Goal: Task Accomplishment & Management: Use online tool/utility

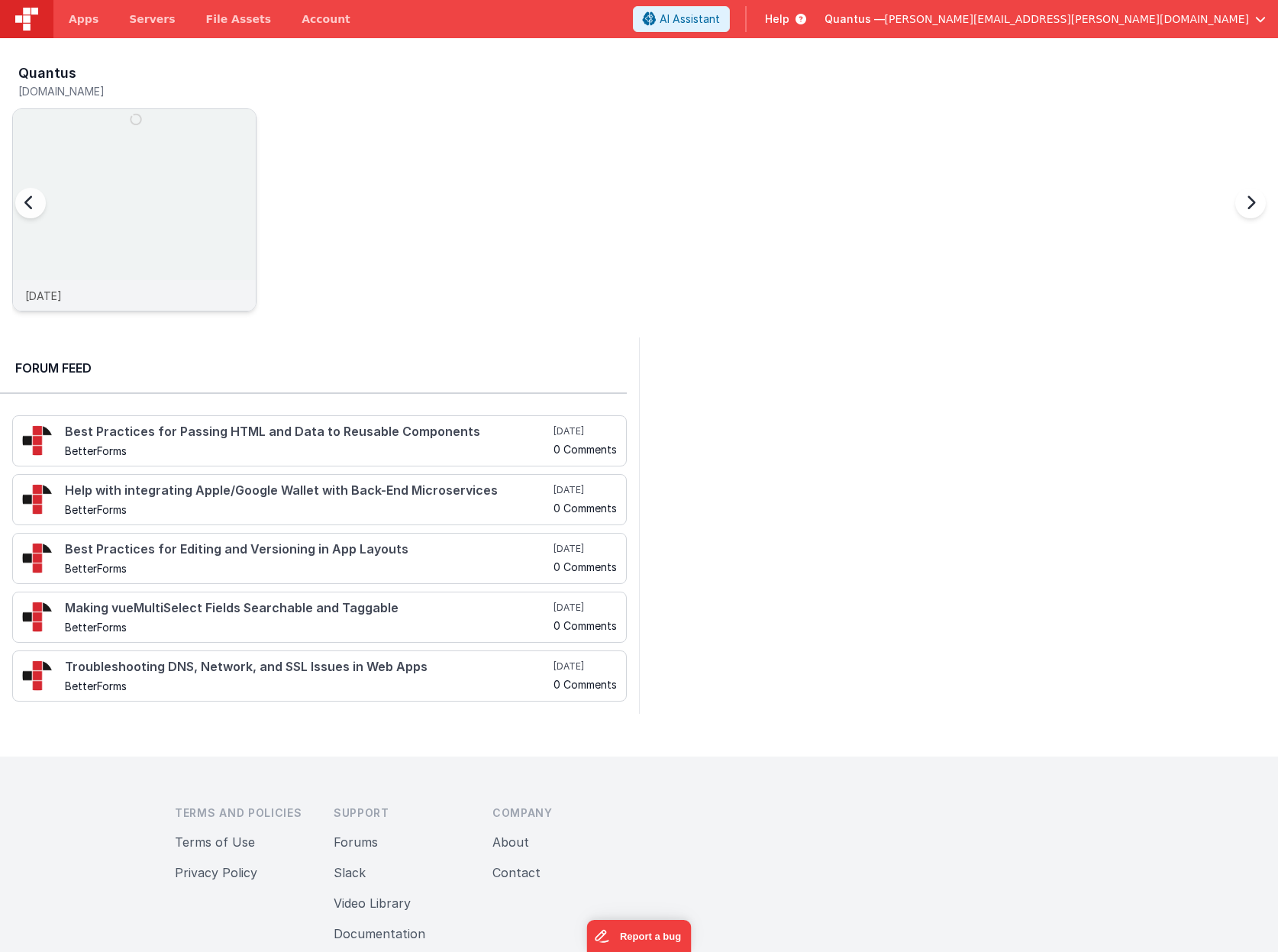
click at [135, 193] on img at bounding box center [134, 230] width 243 height 243
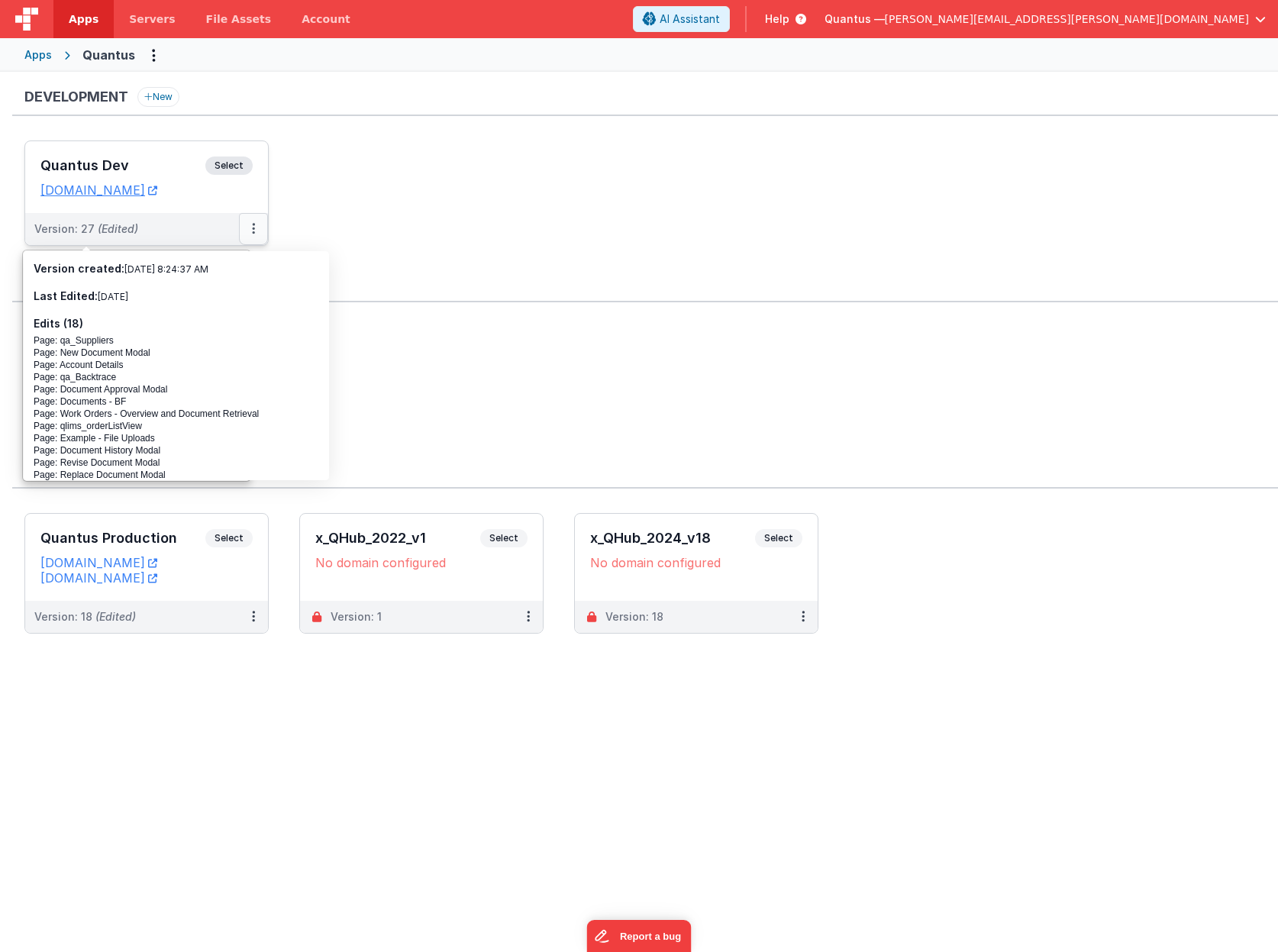
click at [249, 228] on button at bounding box center [253, 228] width 29 height 32
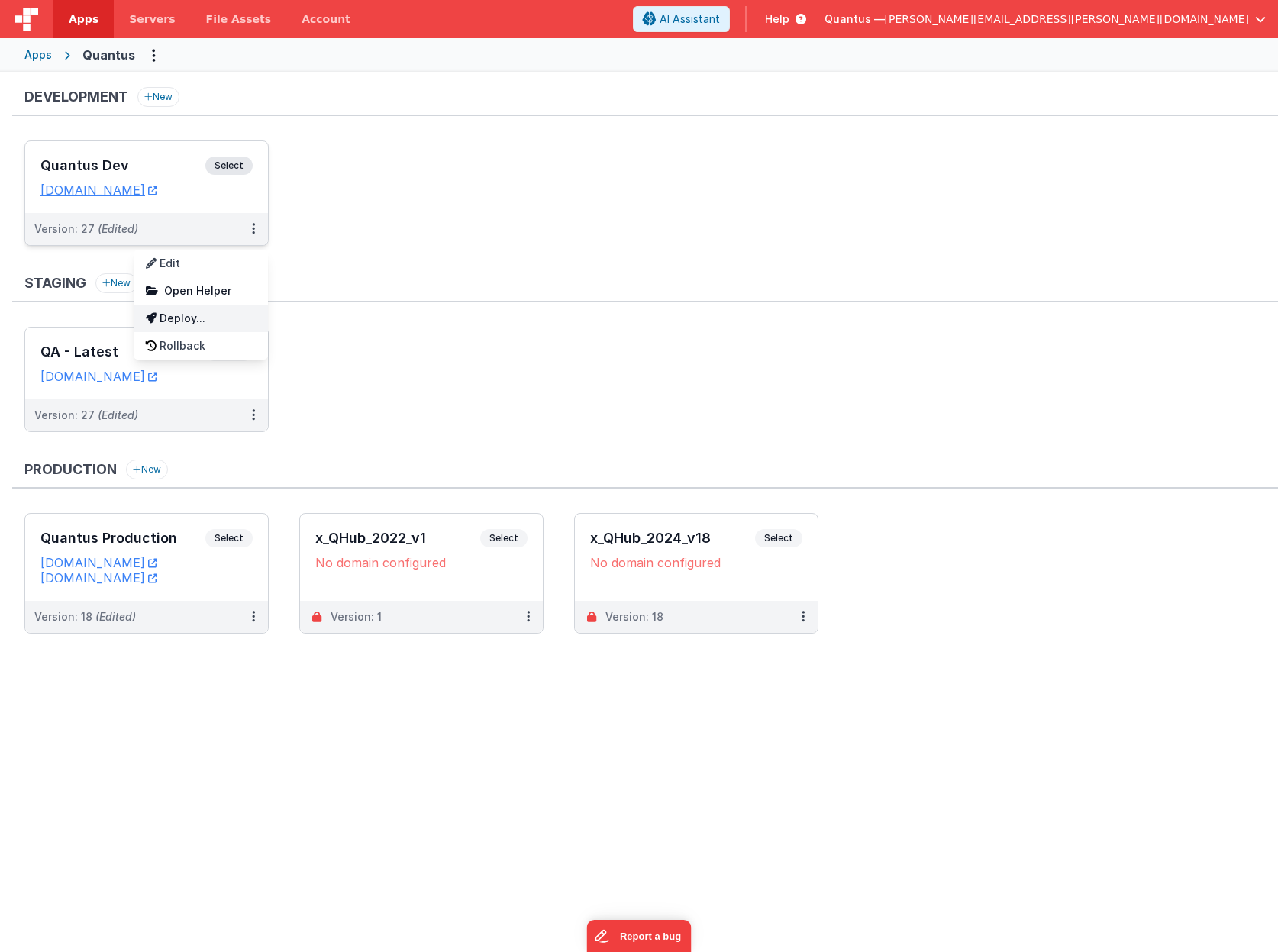
click at [182, 321] on link "Deploy..." at bounding box center [200, 318] width 134 height 28
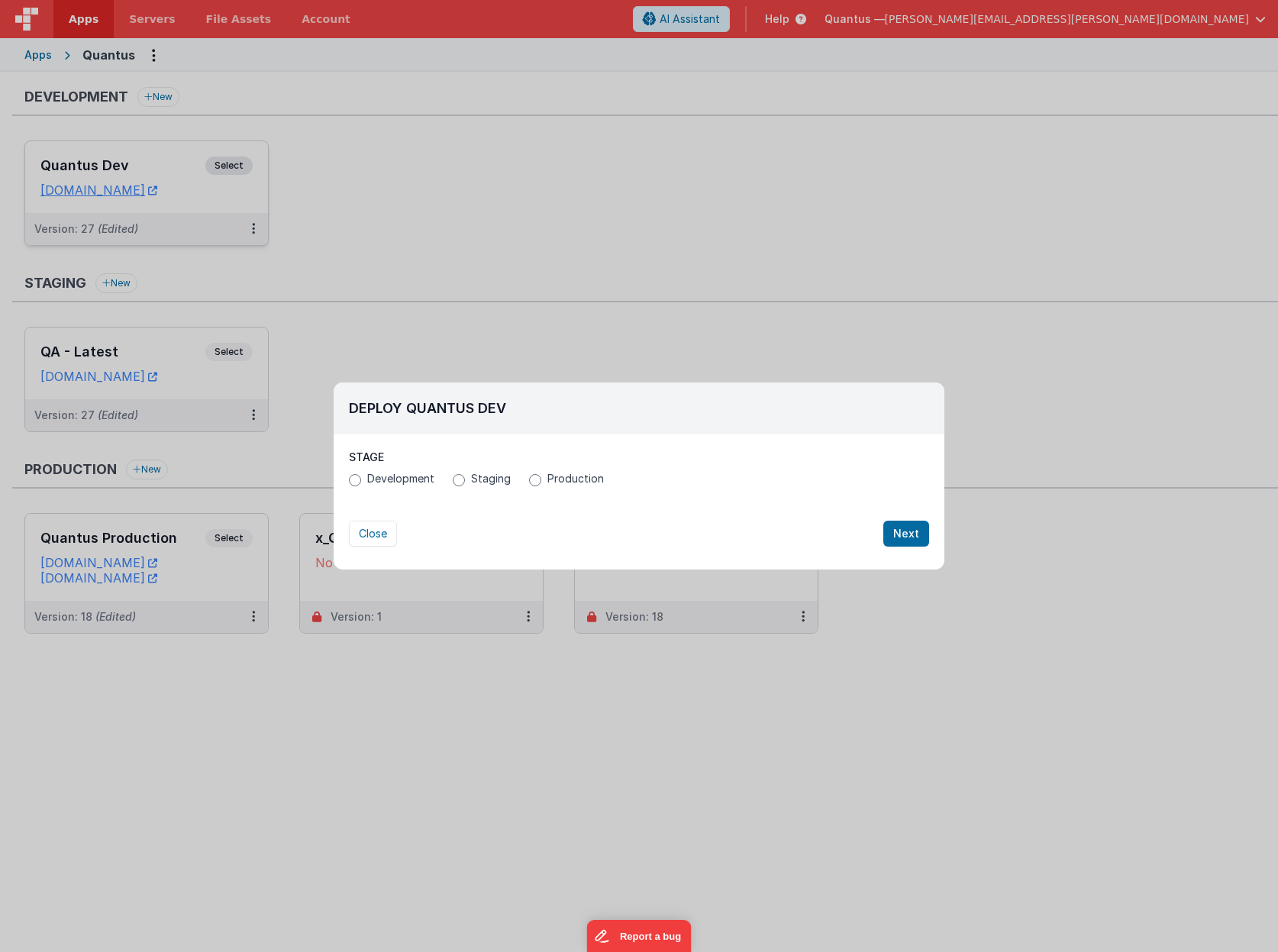
click at [467, 476] on label "Staging" at bounding box center [482, 479] width 58 height 15
click at [466, 476] on input "Staging" at bounding box center [459, 480] width 13 height 13
radio input "true"
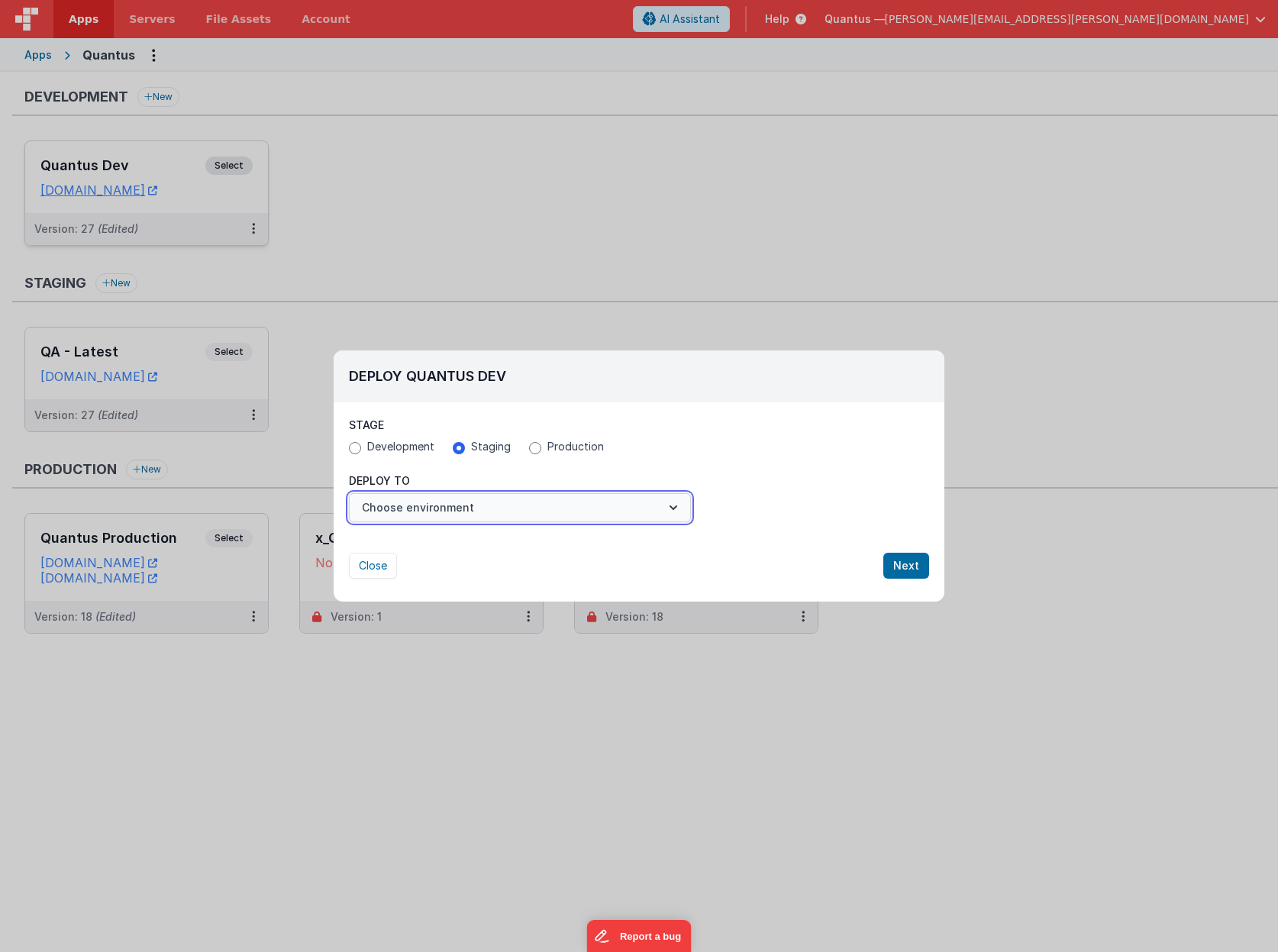
click at [446, 516] on button "Choose environment" at bounding box center [519, 508] width 342 height 29
click at [436, 539] on link "QA - Latest" at bounding box center [519, 544] width 342 height 28
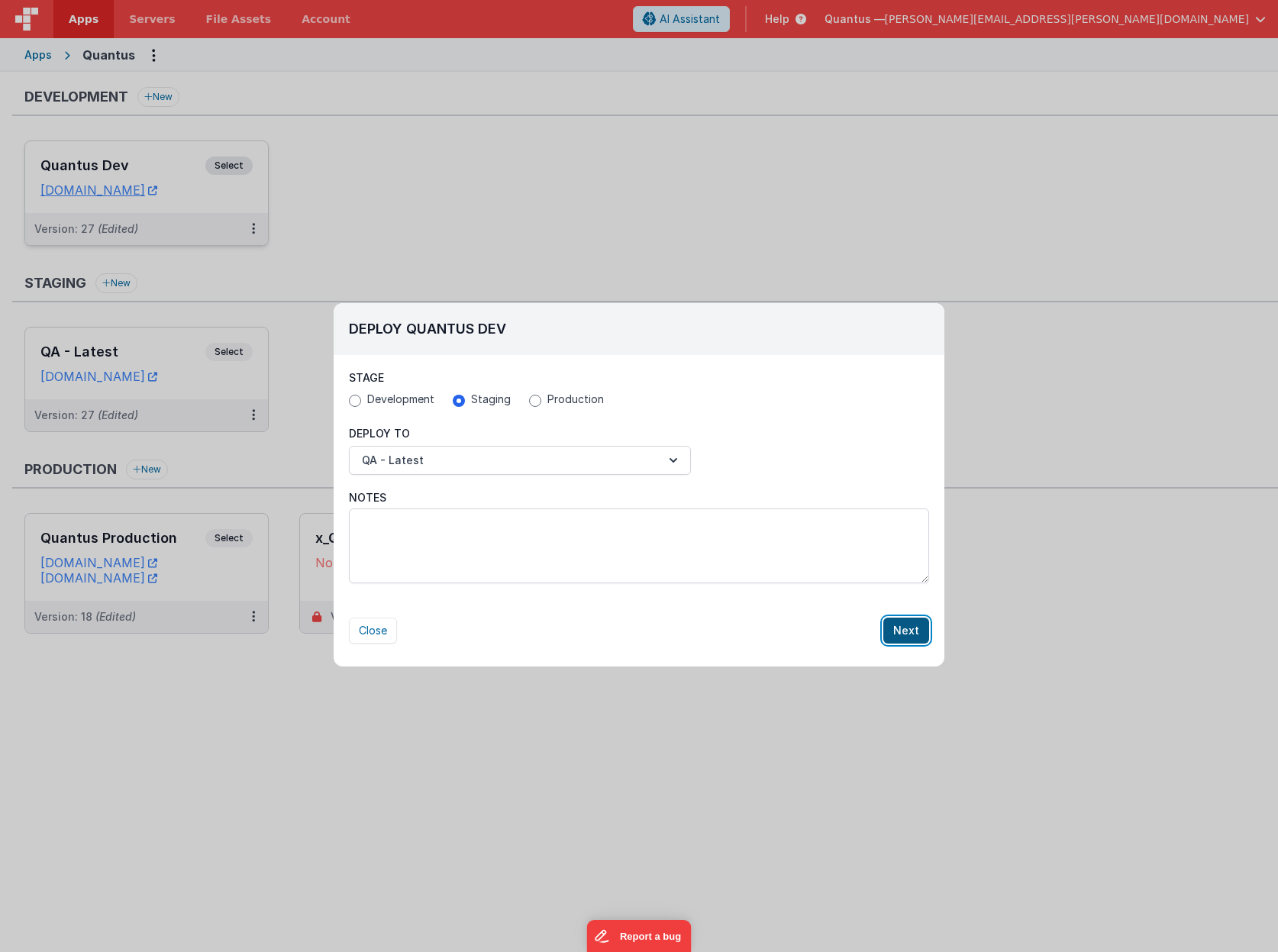
click at [906, 639] on button "Next" at bounding box center [907, 630] width 46 height 26
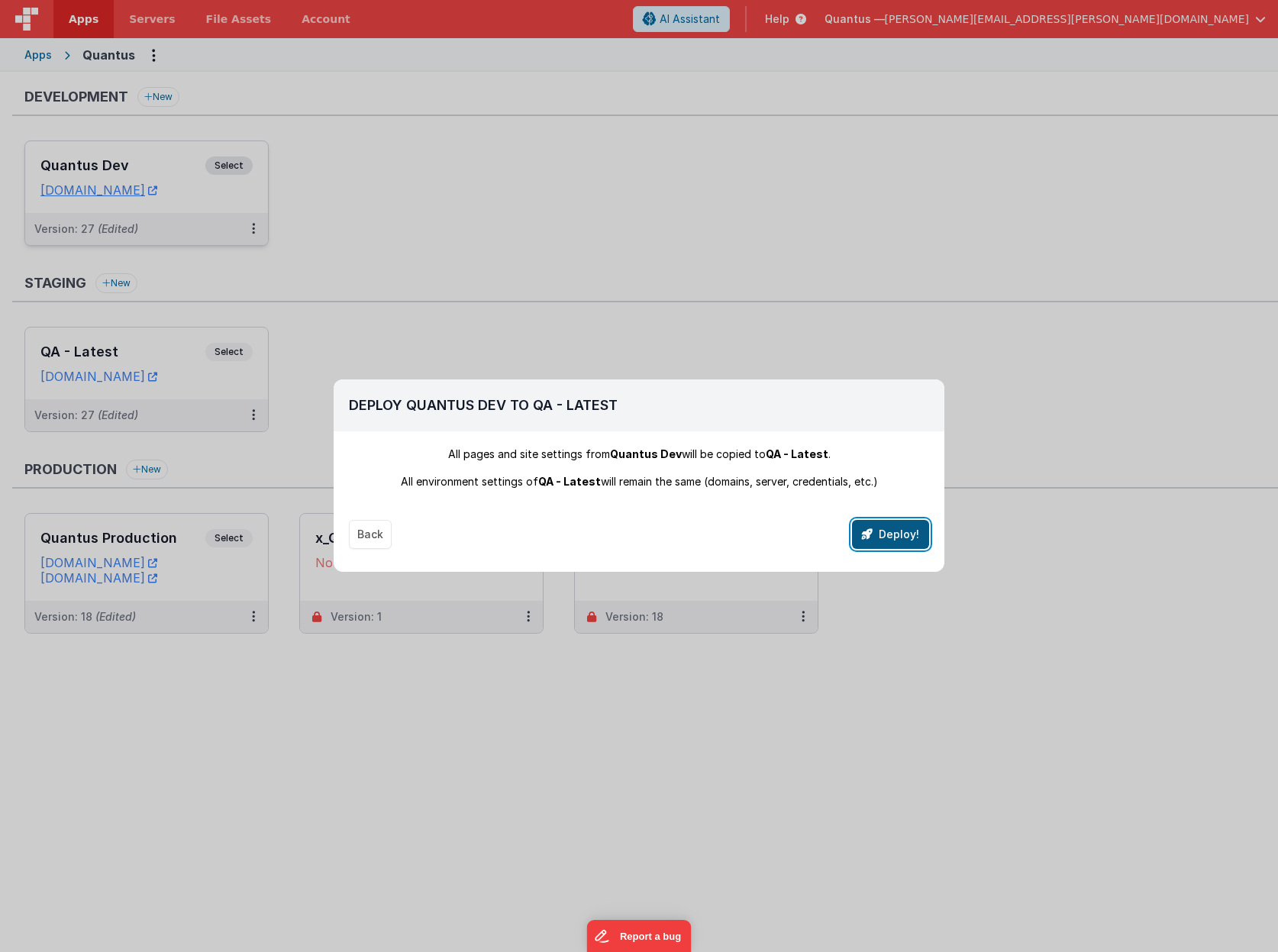
click at [886, 540] on button "Deploy!" at bounding box center [891, 535] width 77 height 29
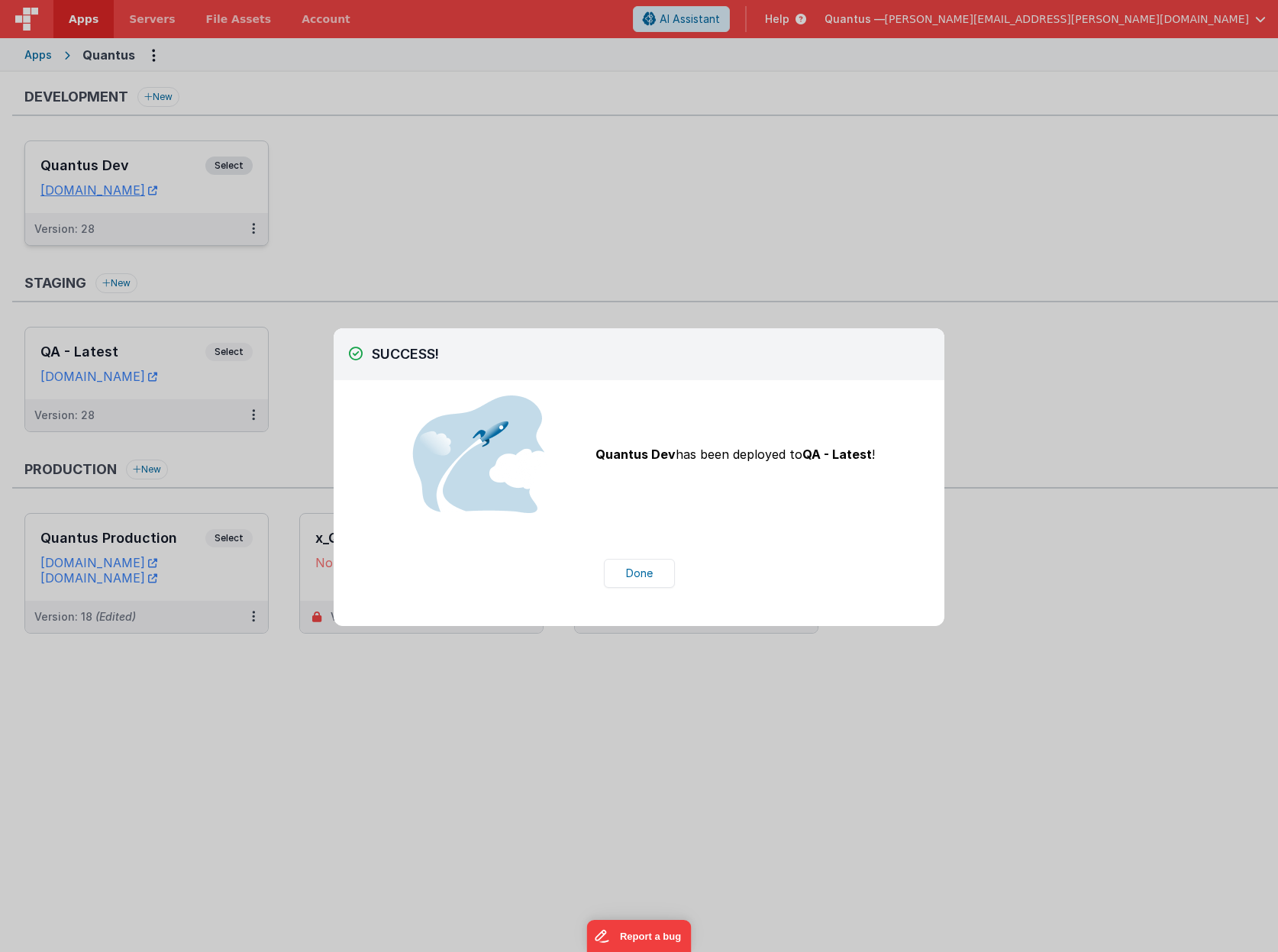
click at [646, 588] on div "Done" at bounding box center [639, 573] width 611 height 60
click at [639, 576] on button "Done" at bounding box center [640, 573] width 71 height 29
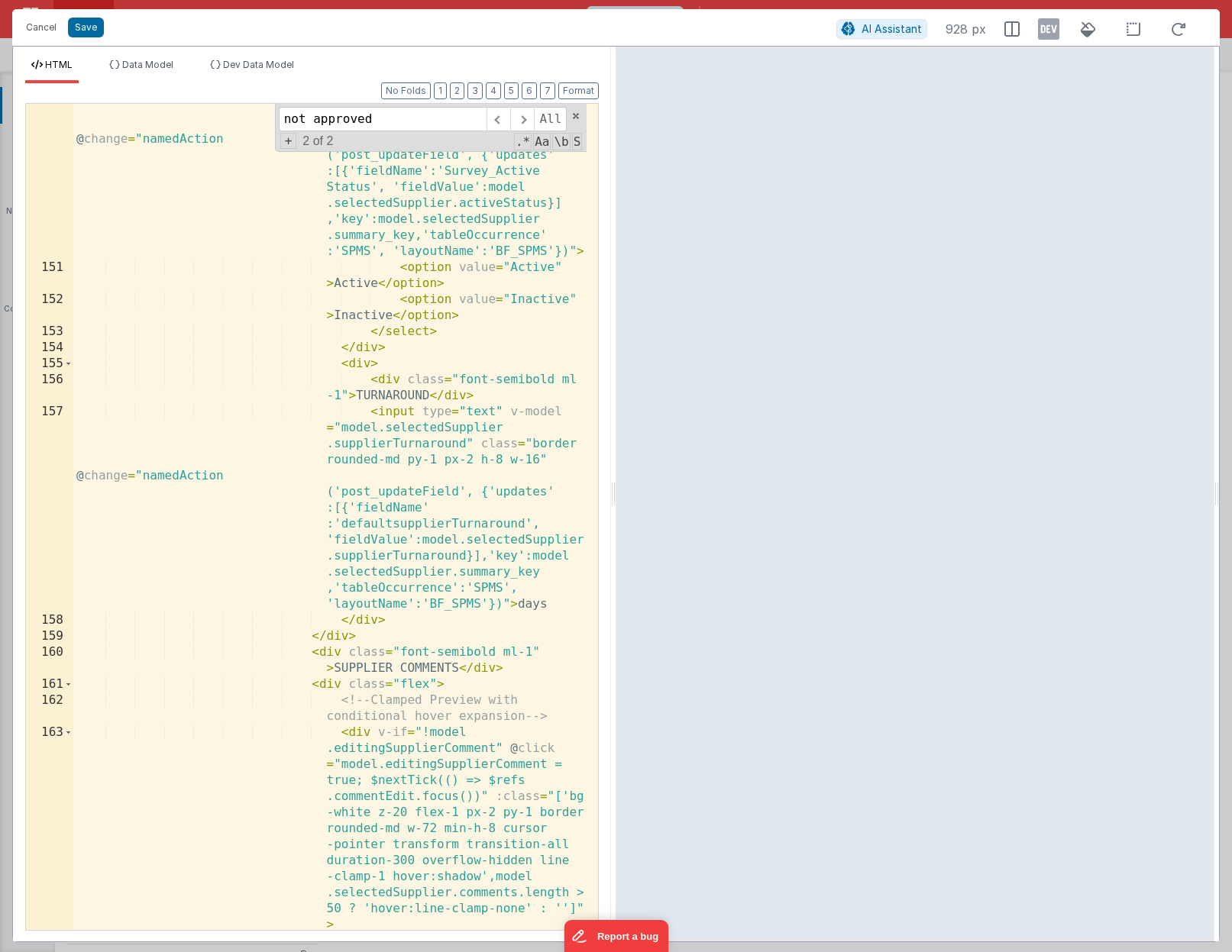
scroll to position [2450, 0]
